Goal: Task Accomplishment & Management: Manage account settings

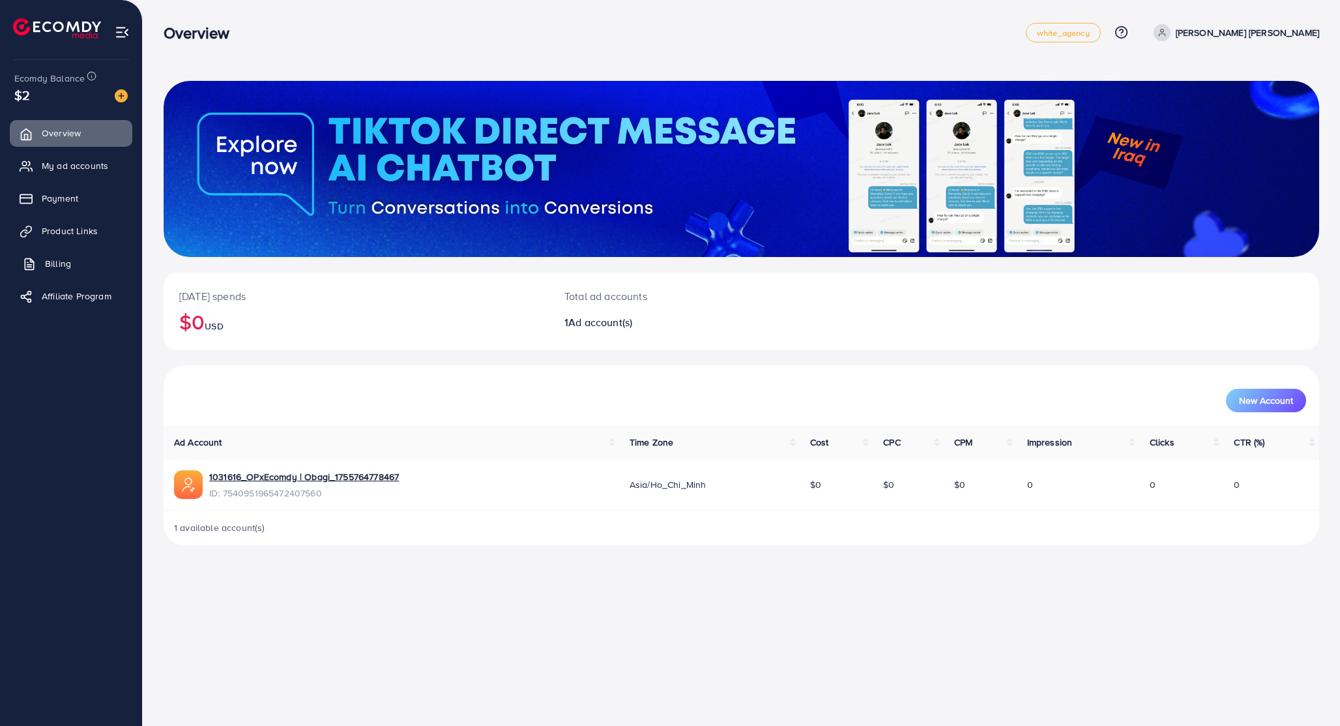
click at [57, 264] on span "Billing" at bounding box center [58, 263] width 26 height 13
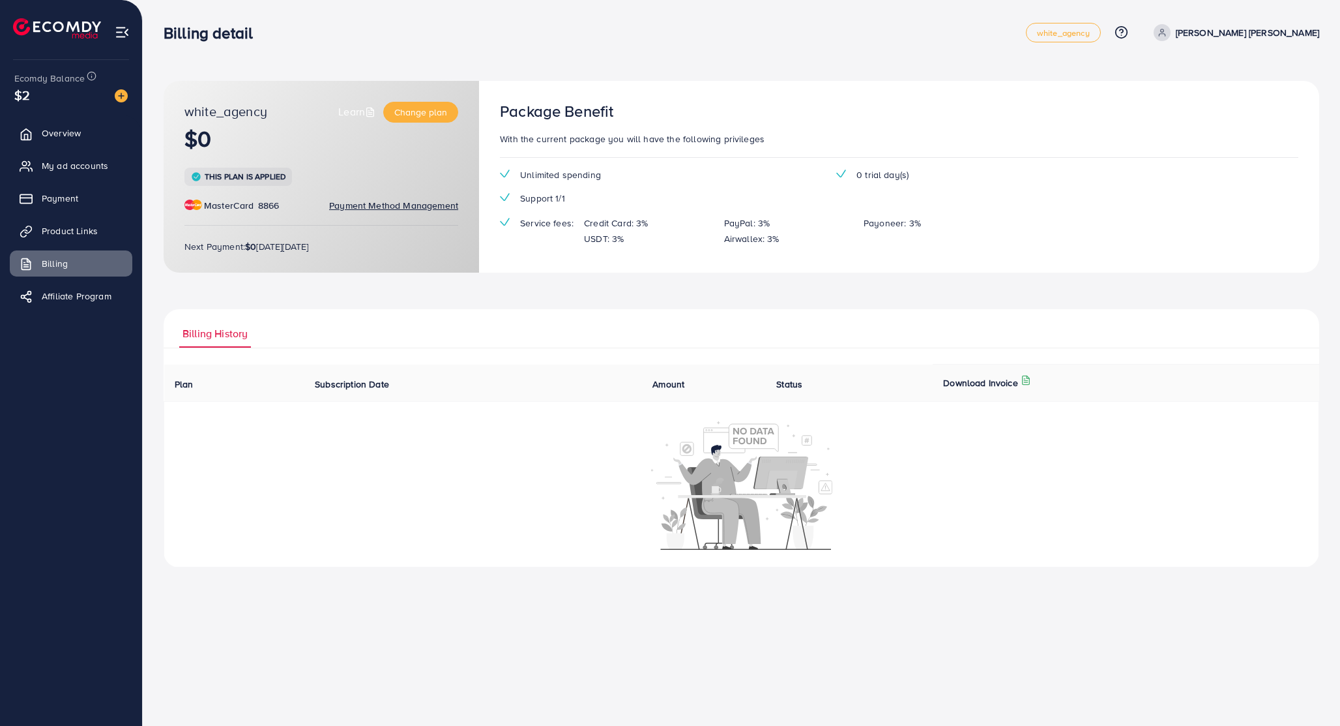
drag, startPoint x: 199, startPoint y: 138, endPoint x: 218, endPoint y: 140, distance: 19.0
click at [218, 140] on h1 "$0" at bounding box center [321, 139] width 274 height 27
click at [409, 108] on span "Change plan" at bounding box center [420, 112] width 53 height 13
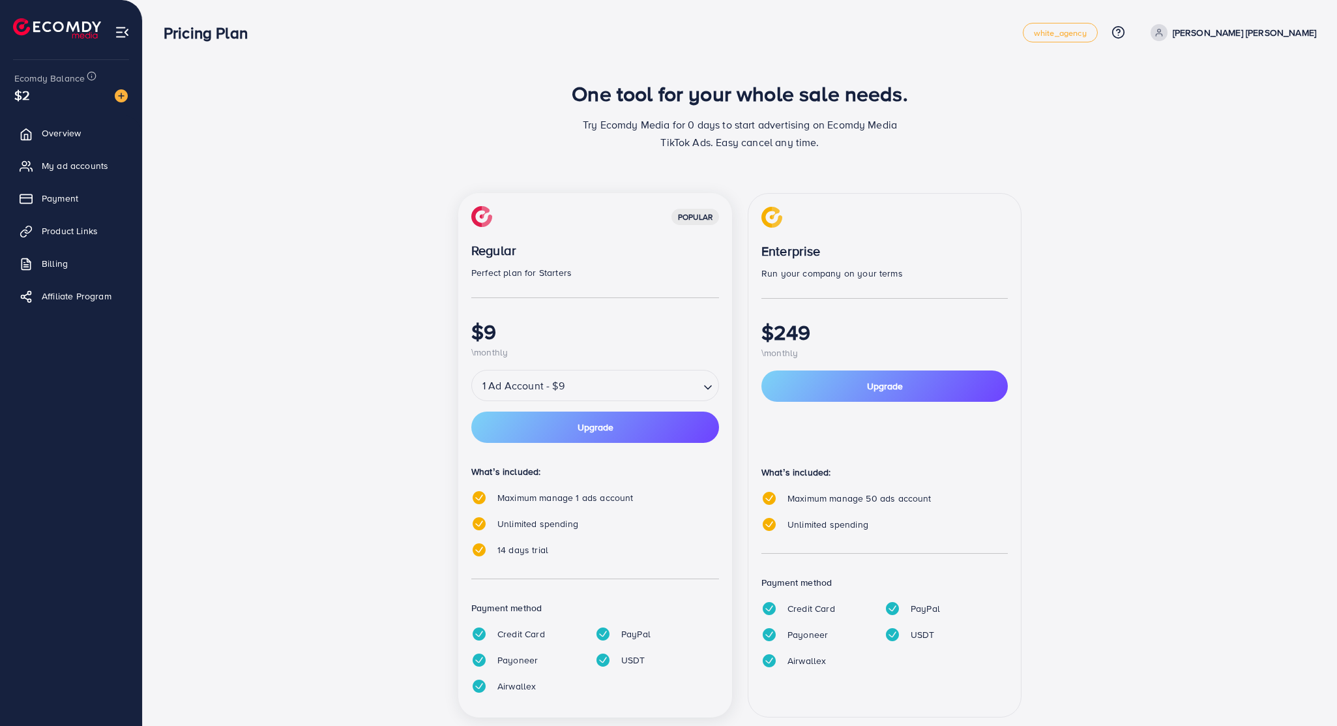
scroll to position [28, 0]
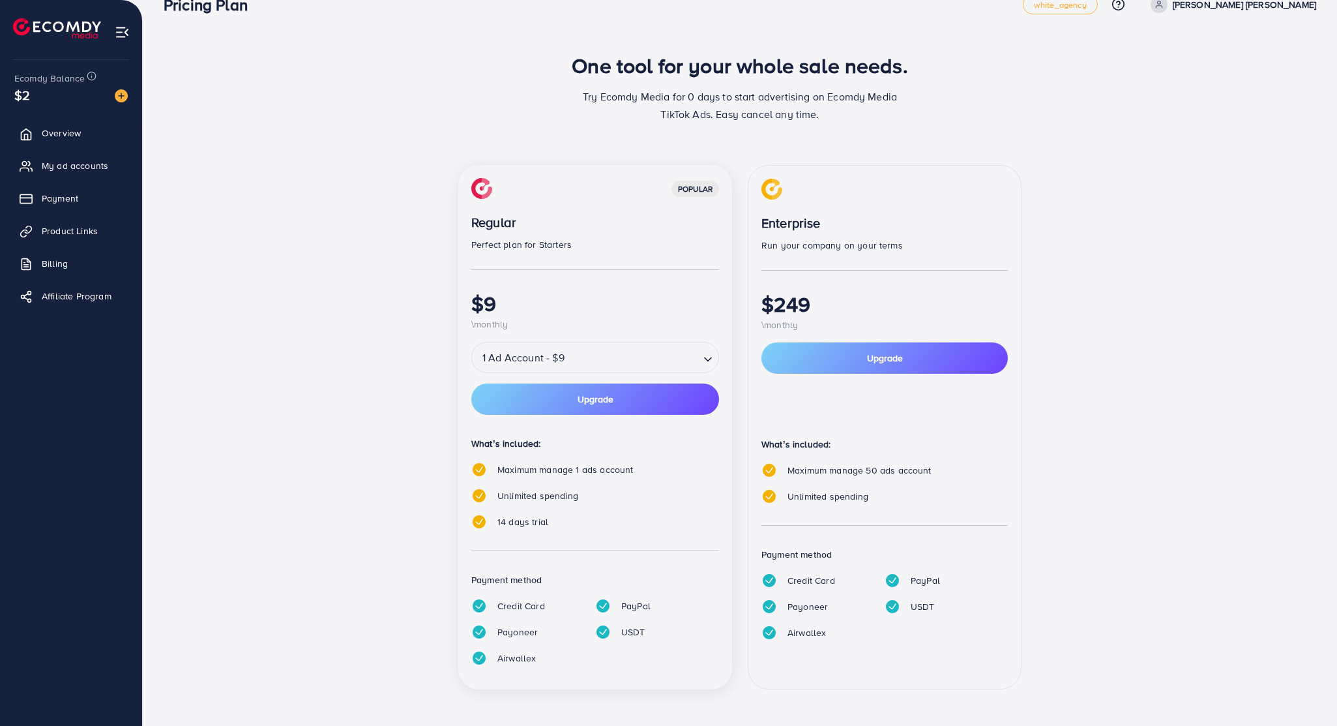
drag, startPoint x: 346, startPoint y: 291, endPoint x: 443, endPoint y: 250, distance: 105.7
click at [370, 284] on div "One tool for your whole sale needs. Try Ecomdy Media for 0 days to start advert…" at bounding box center [740, 379] width 1152 height 652
